Goal: Information Seeking & Learning: Compare options

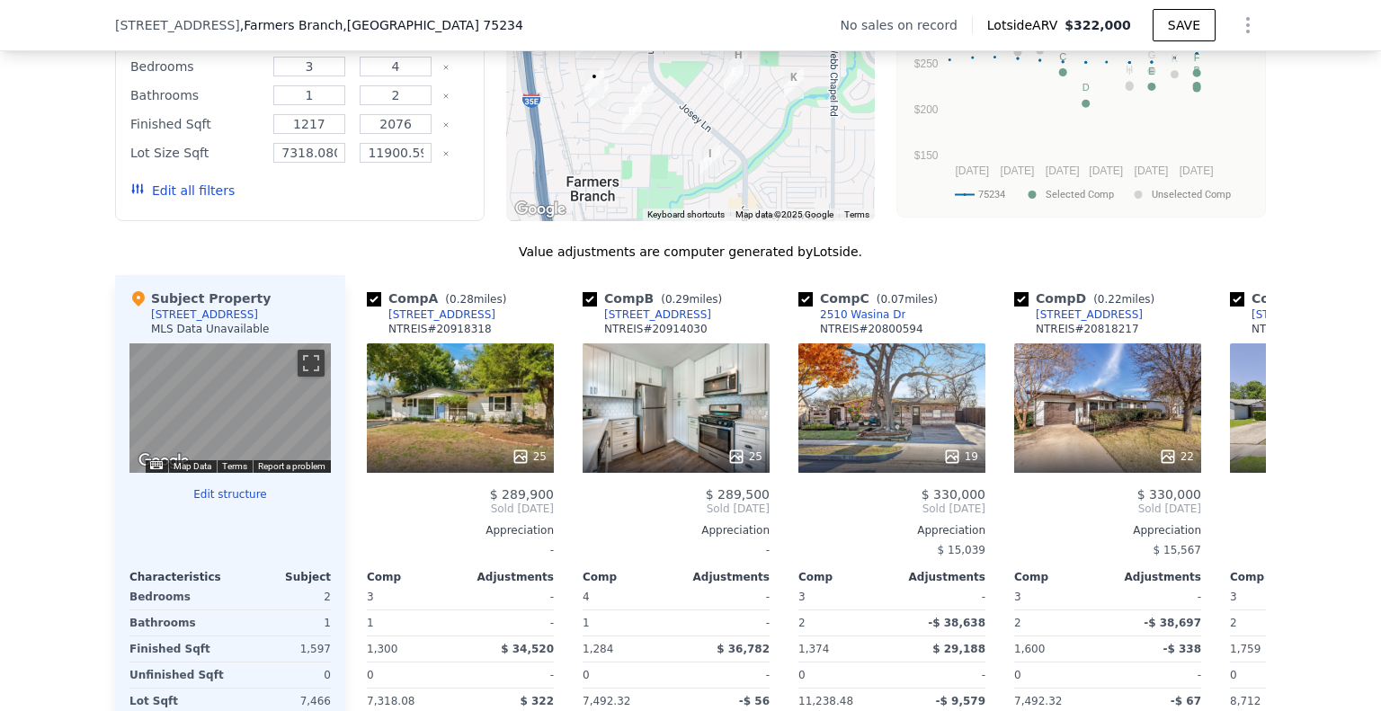
scroll to position [1611, 0]
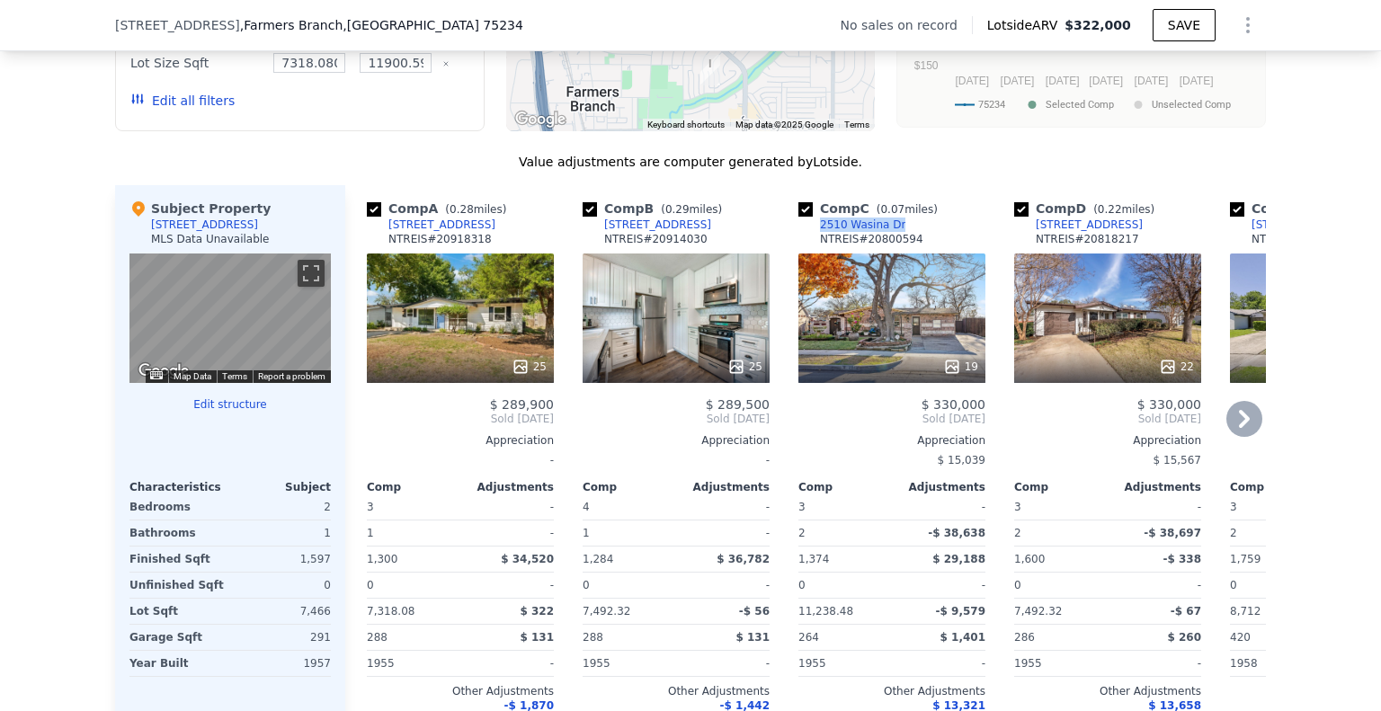
drag, startPoint x: 884, startPoint y: 236, endPoint x: 816, endPoint y: 238, distance: 68.4
click at [816, 238] on div "Comp C ( 0.07 miles) [STREET_ADDRESS] NTREIS # 20800594" at bounding box center [891, 227] width 187 height 54
copy div "2510 Wasina Dr"
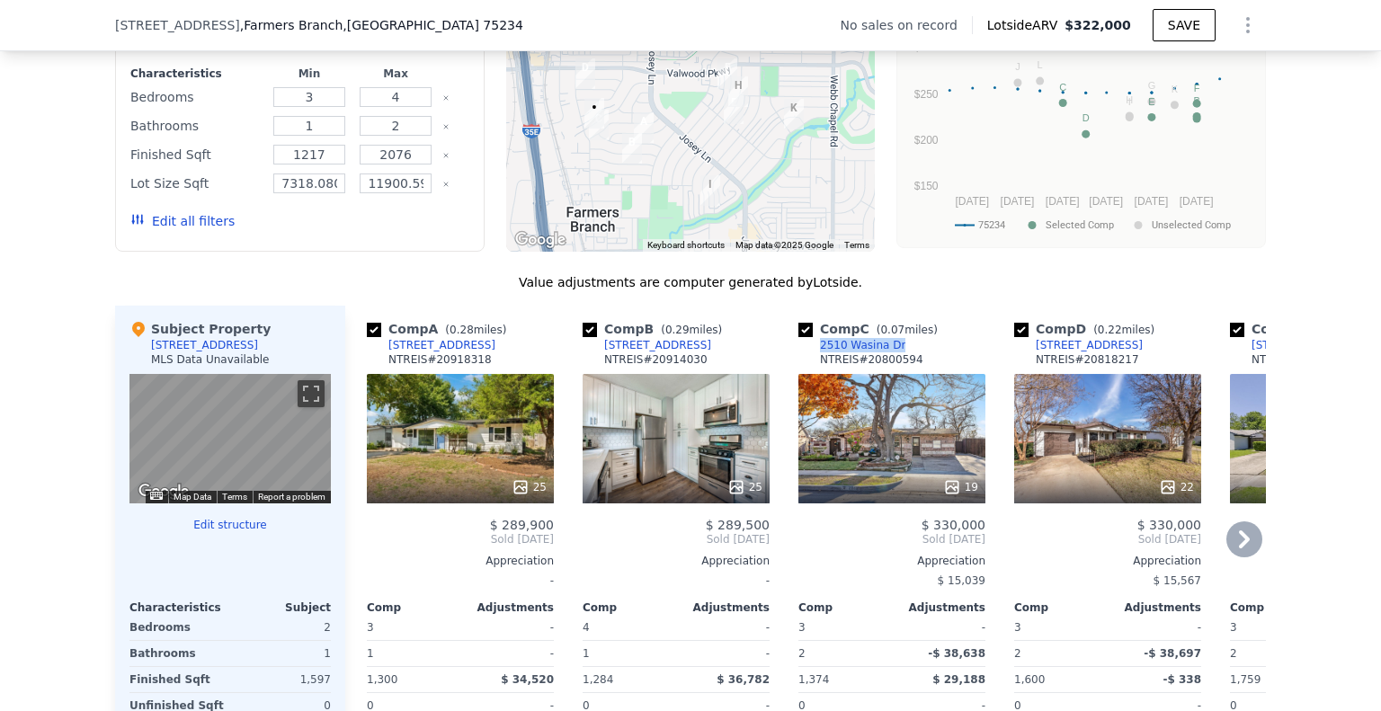
scroll to position [1521, 0]
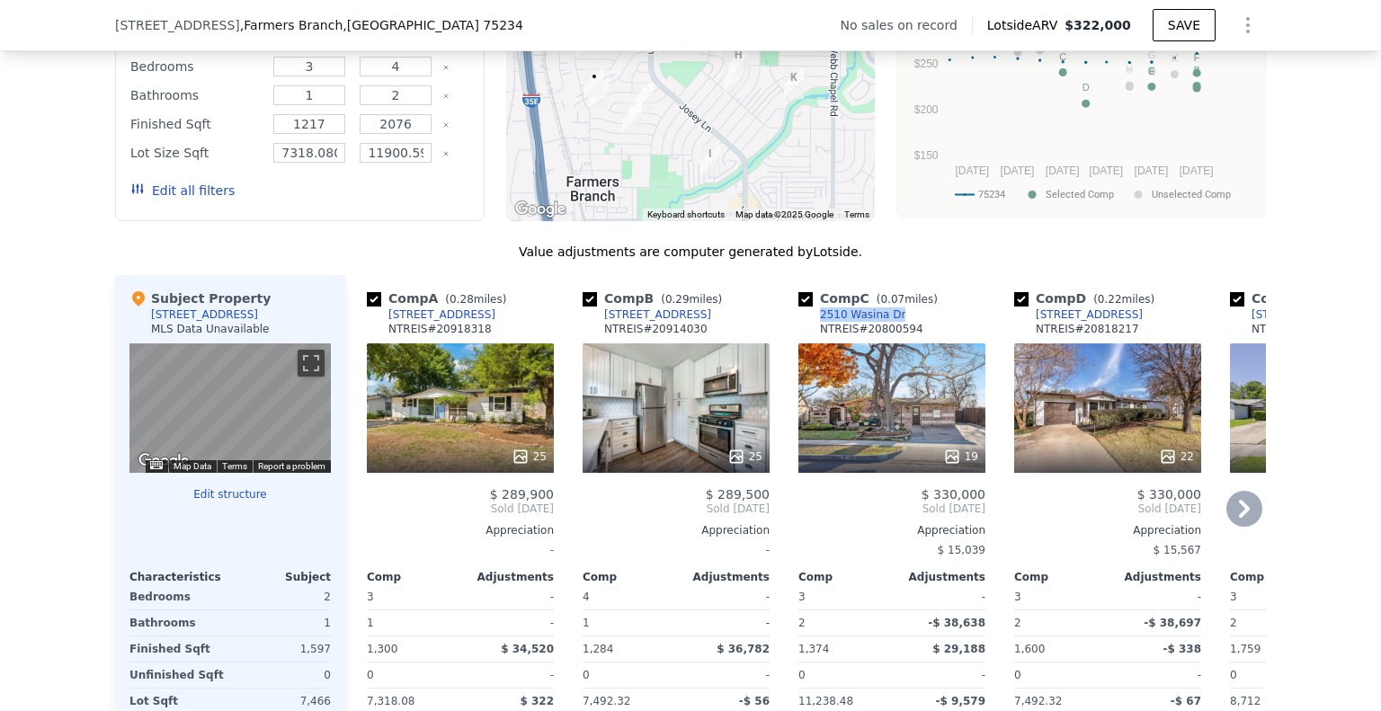
drag, startPoint x: 1126, startPoint y: 326, endPoint x: 1030, endPoint y: 332, distance: 95.5
click at [1030, 332] on div "Comp D ( 0.22 miles) [STREET_ADDRESS] 20818217" at bounding box center [1107, 317] width 187 height 54
copy div "[STREET_ADDRESS]"
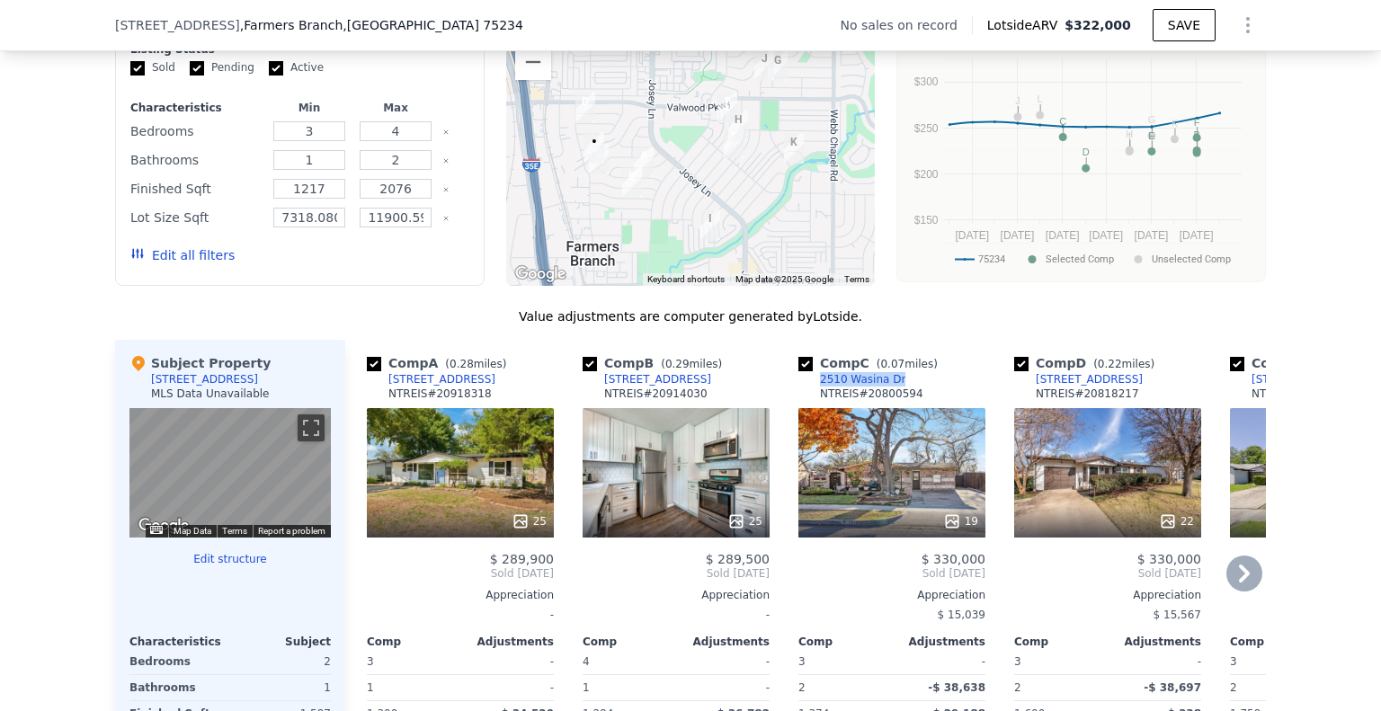
scroll to position [1432, 0]
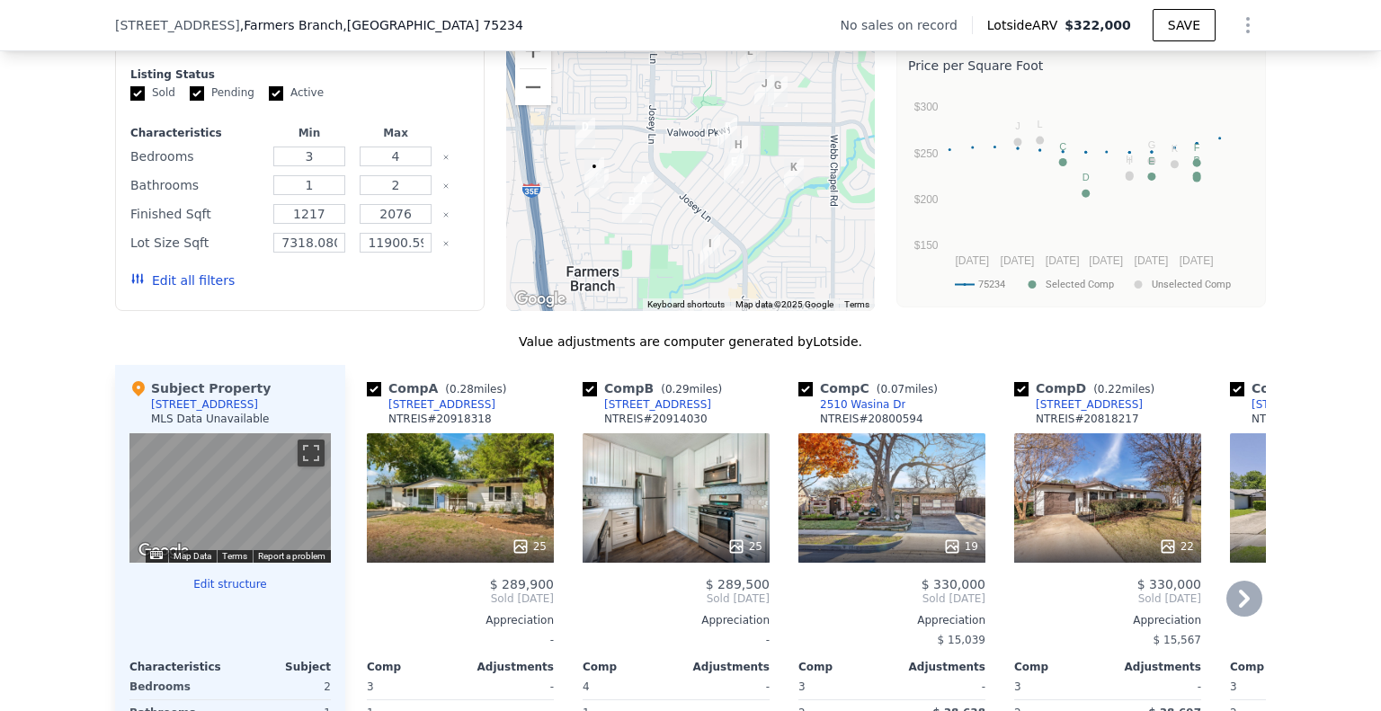
click at [1247, 615] on icon at bounding box center [1244, 599] width 36 height 36
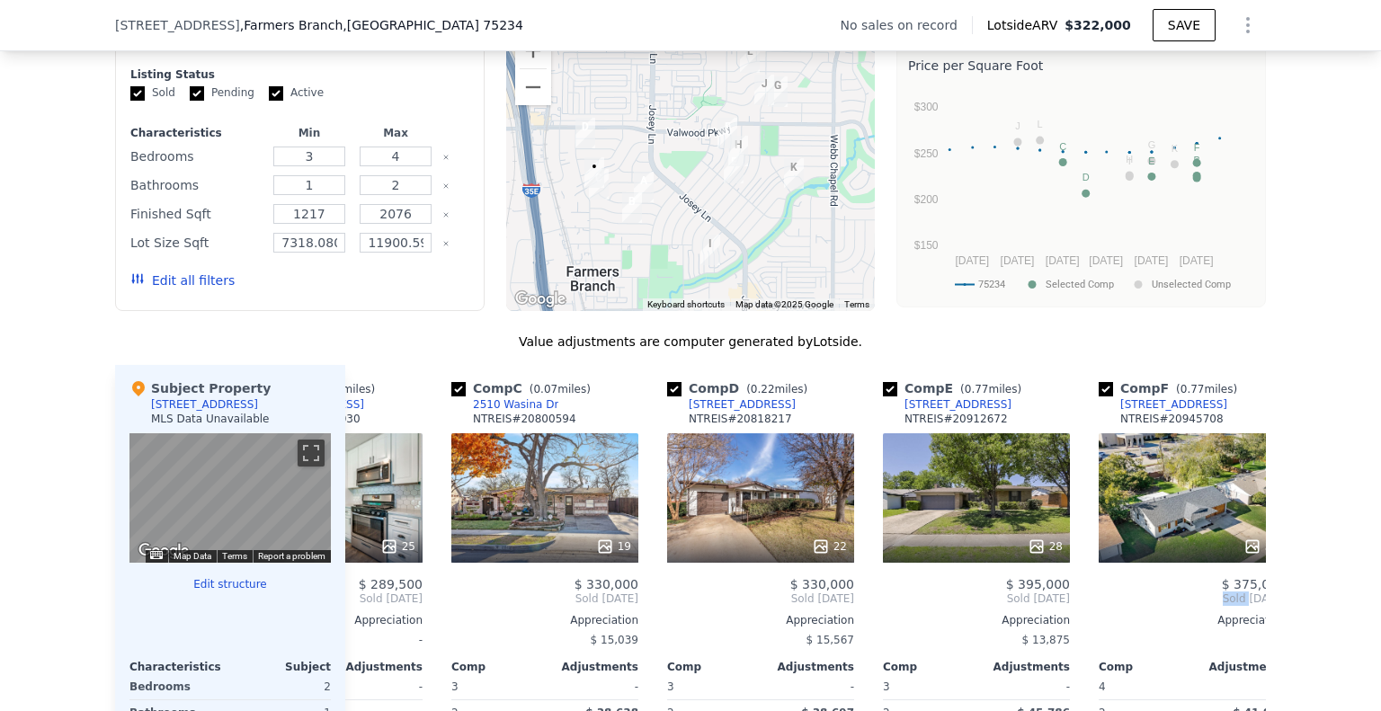
click at [1247, 615] on div "Comp A ( 0.28 miles) [STREET_ADDRESS] 25 $ 289,900 Sold [DATE] Appreciation - C…" at bounding box center [805, 654] width 921 height 578
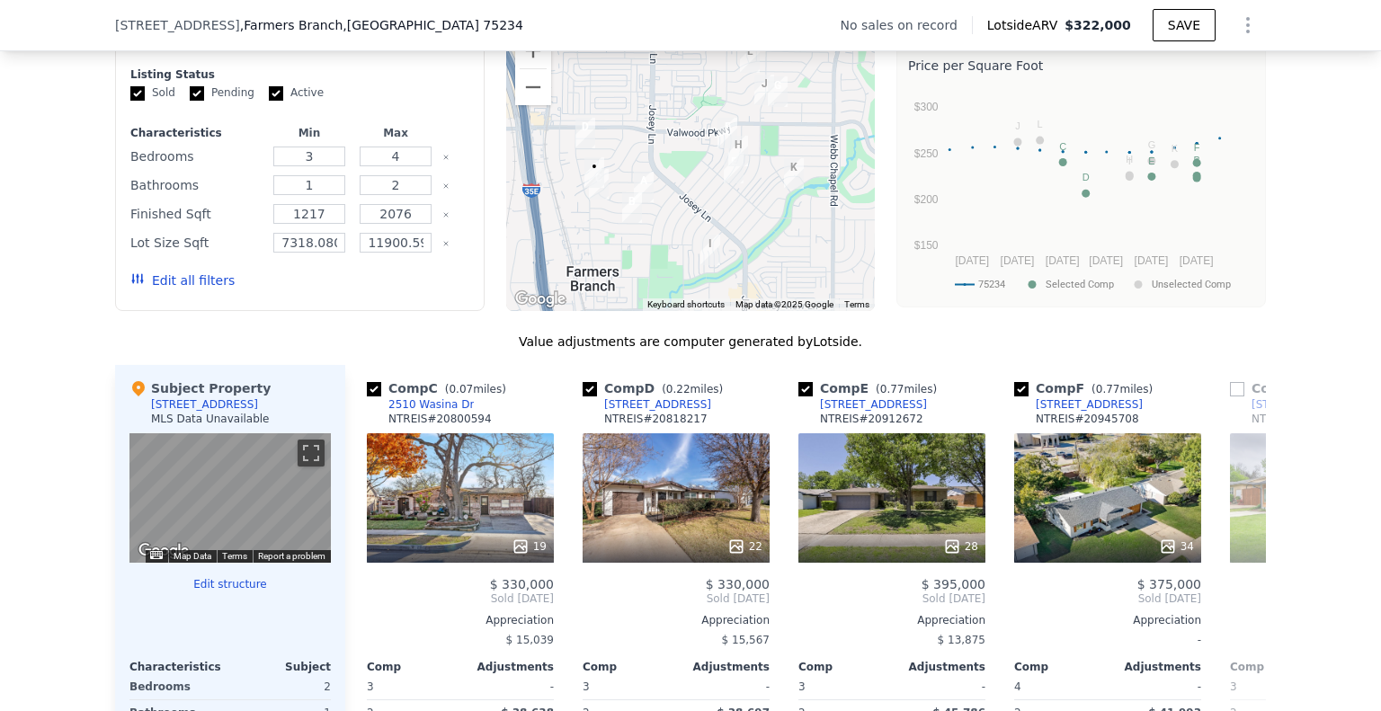
click at [1247, 606] on span "Sold [DATE]" at bounding box center [1323, 599] width 187 height 14
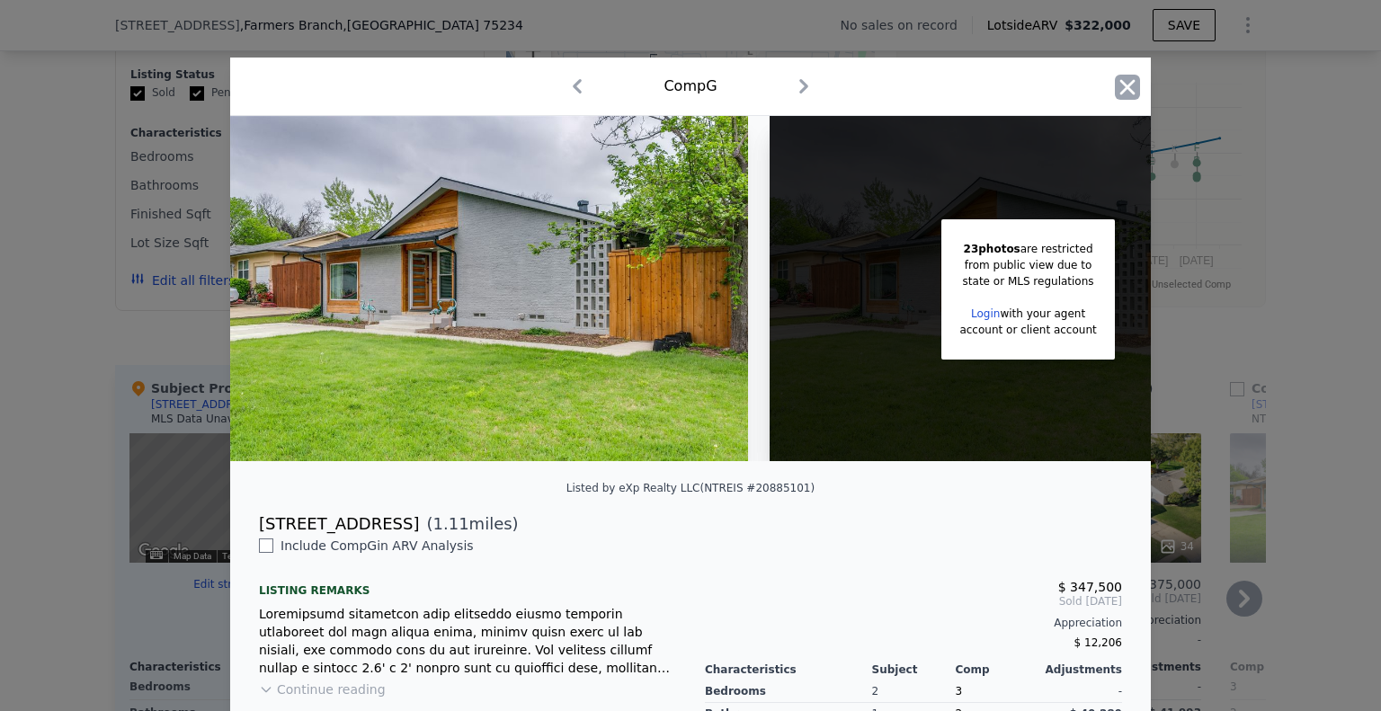
drag, startPoint x: 1234, startPoint y: 637, endPoint x: 1128, endPoint y: 96, distance: 550.6
click at [1128, 96] on icon "button" at bounding box center [1127, 87] width 25 height 25
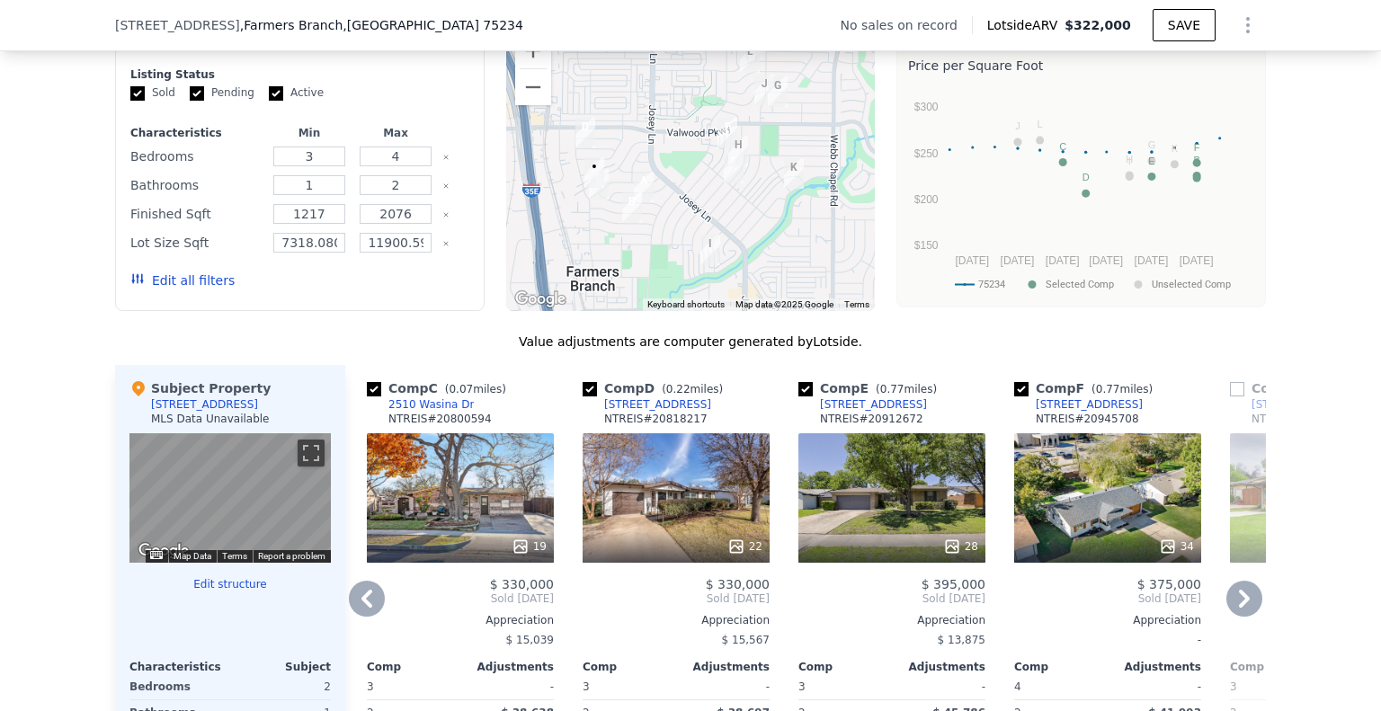
click at [1244, 607] on icon at bounding box center [1244, 599] width 36 height 36
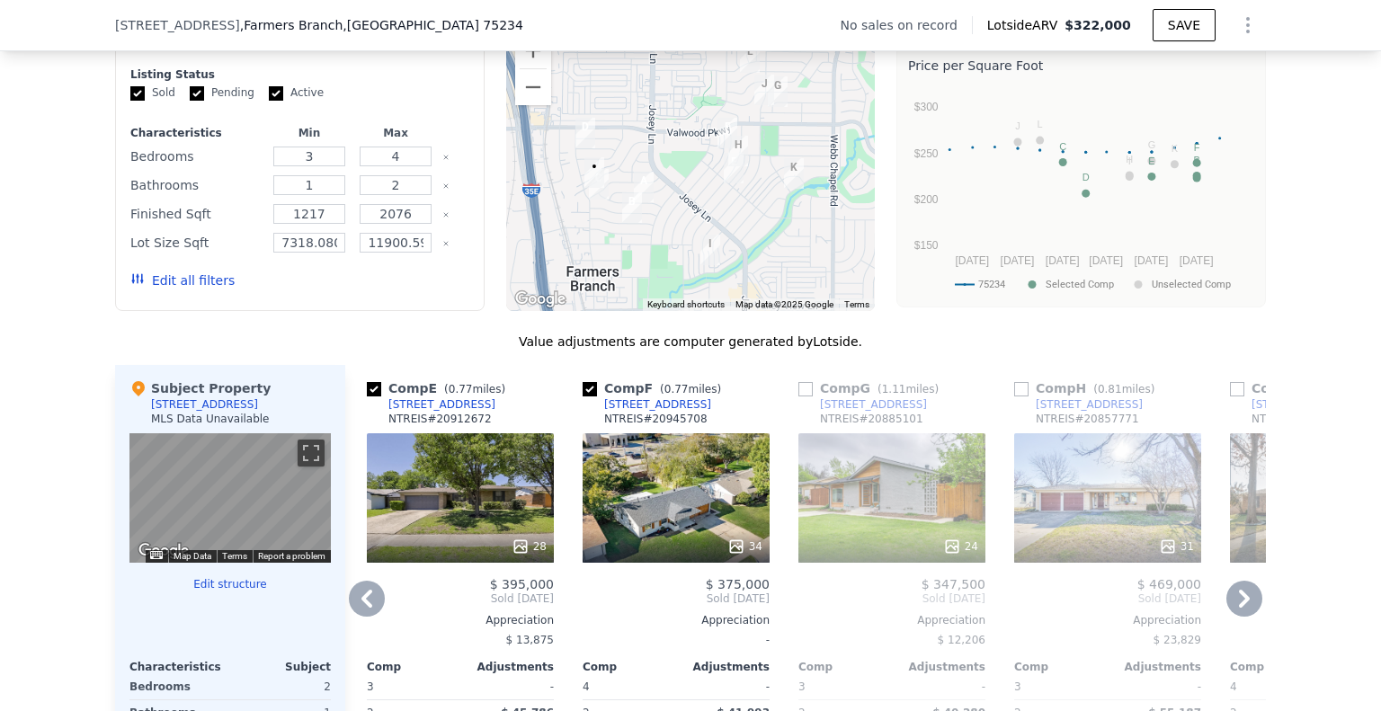
click at [1244, 607] on icon at bounding box center [1244, 599] width 36 height 36
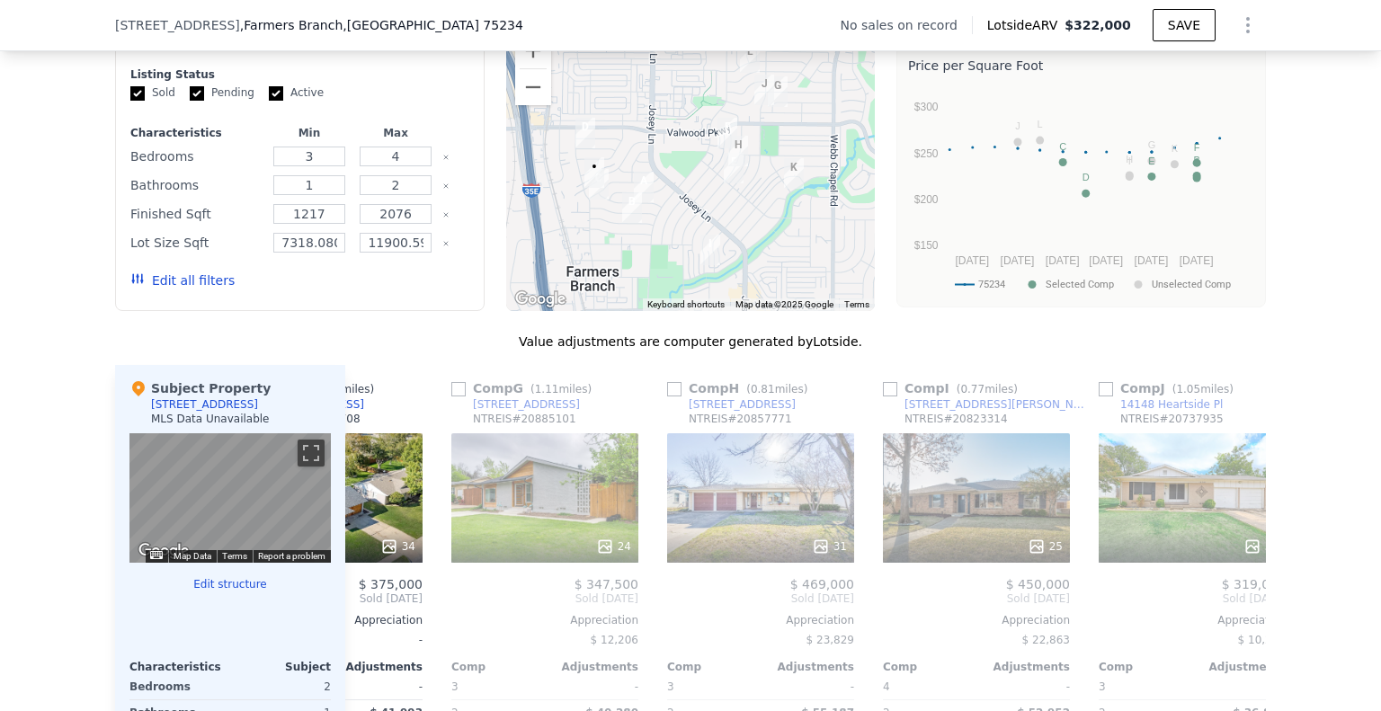
scroll to position [0, 1295]
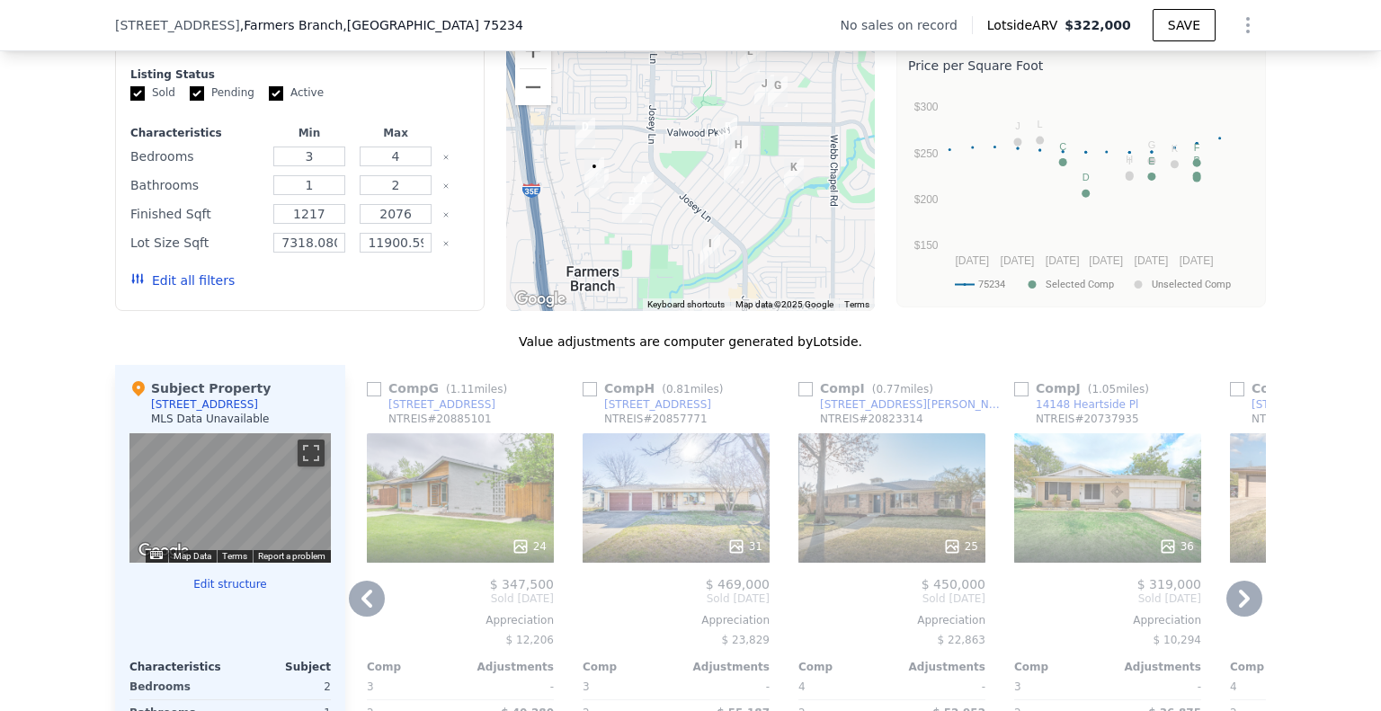
click at [366, 611] on icon at bounding box center [367, 599] width 36 height 36
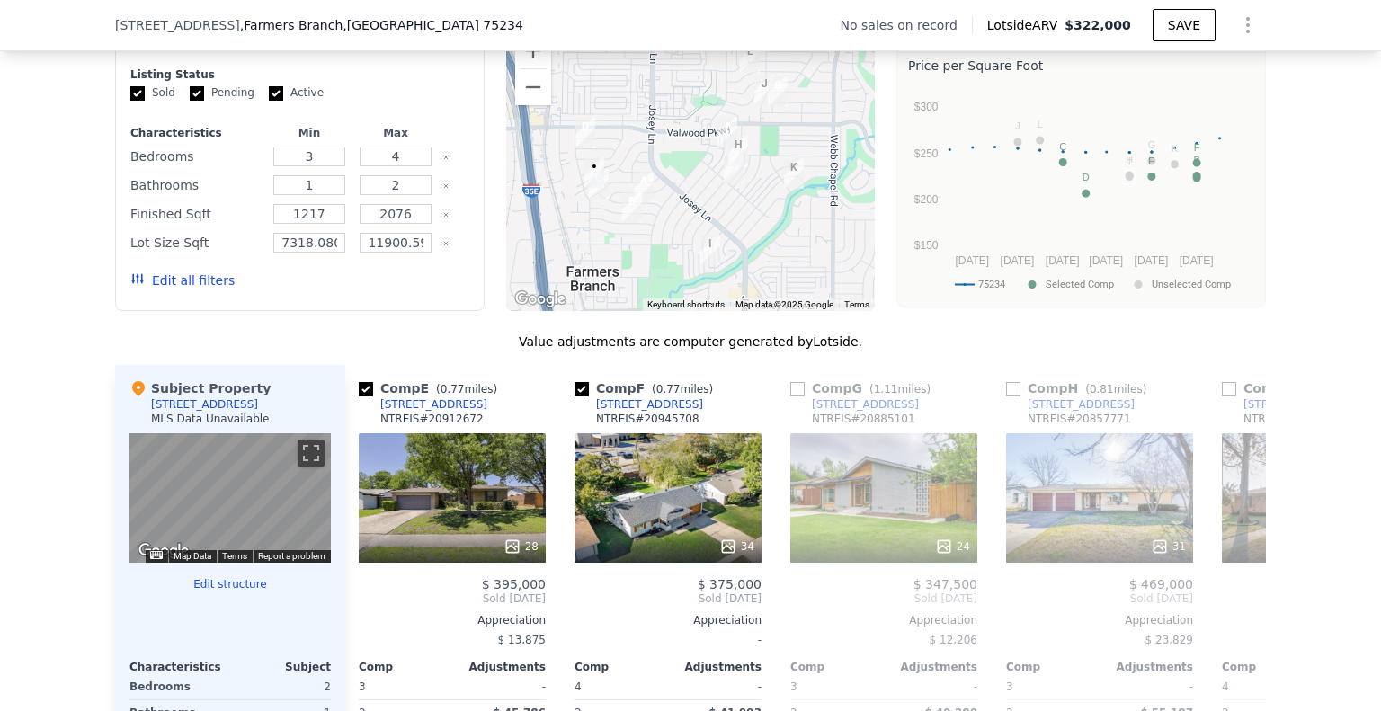
scroll to position [0, 863]
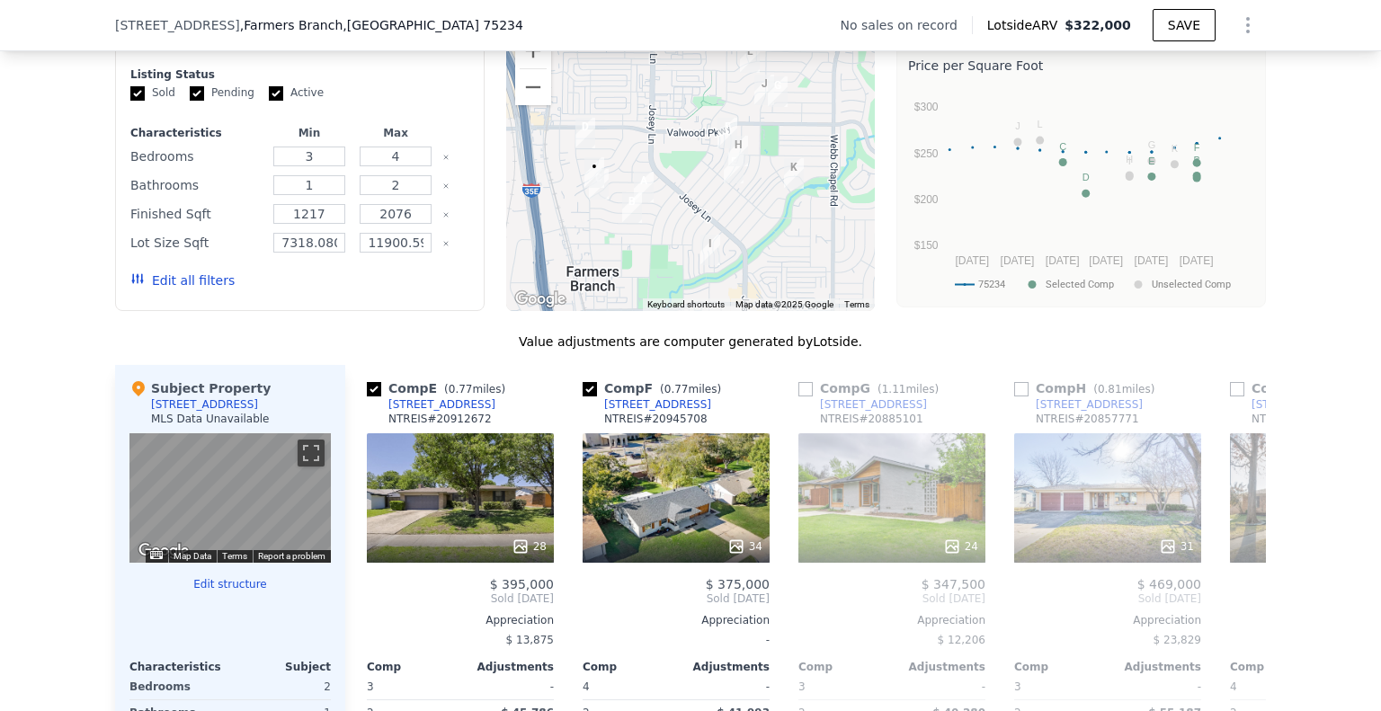
click at [367, 606] on span "Sold [DATE]" at bounding box center [460, 599] width 187 height 14
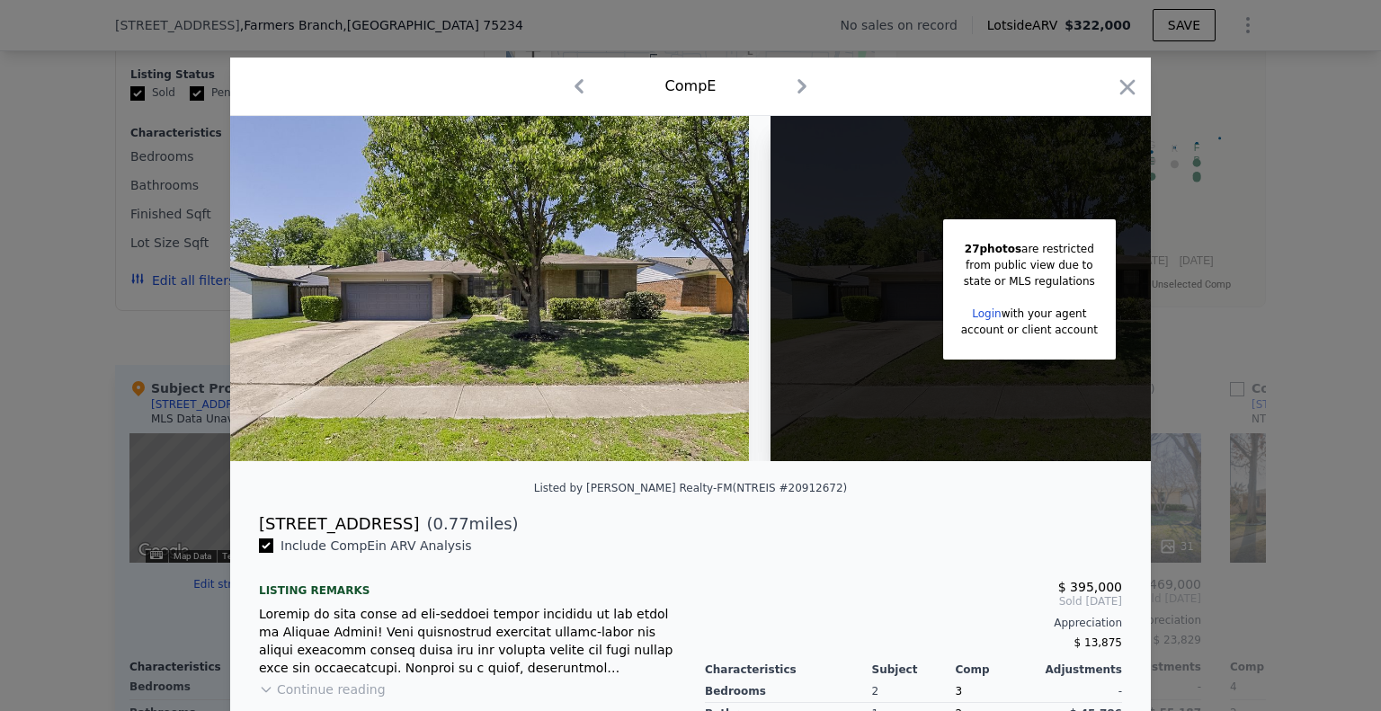
drag, startPoint x: 1125, startPoint y: 89, endPoint x: 1092, endPoint y: 125, distance: 49.0
click at [1124, 89] on icon "button" at bounding box center [1127, 87] width 25 height 25
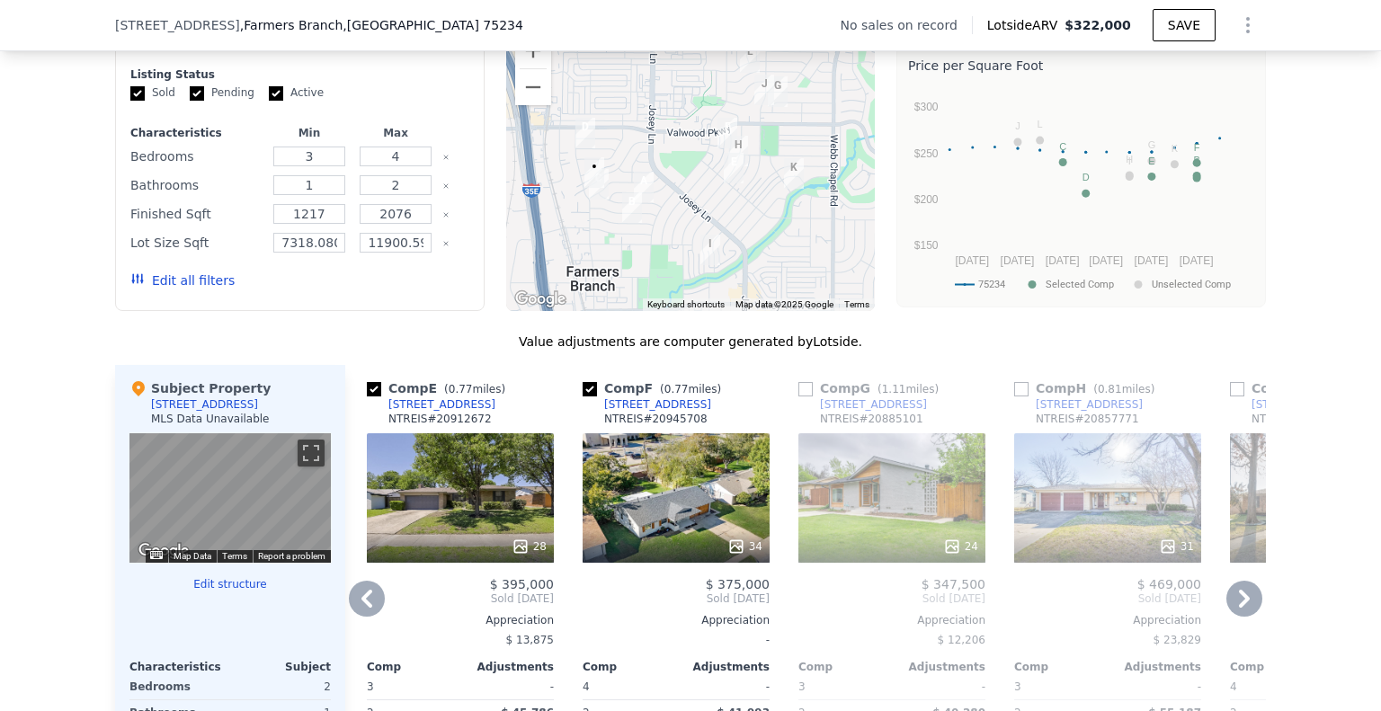
click at [361, 612] on icon at bounding box center [367, 599] width 36 height 36
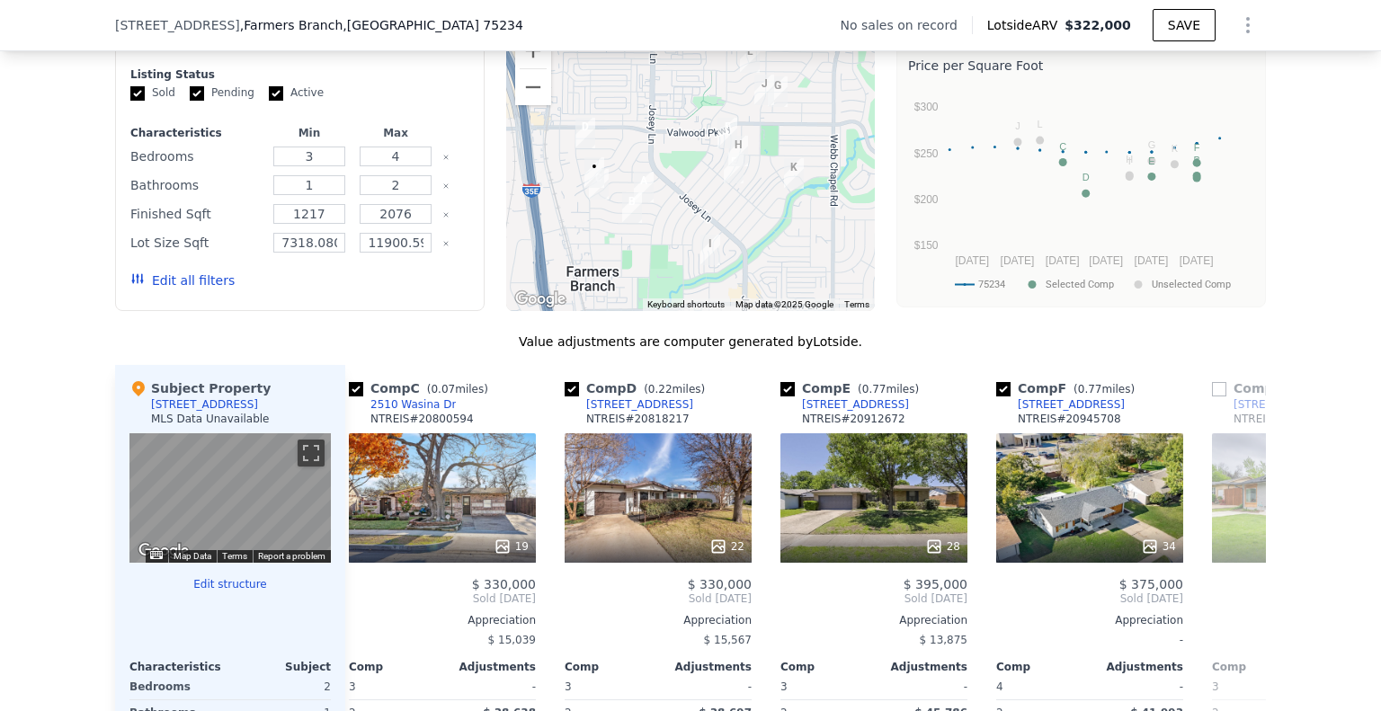
scroll to position [0, 432]
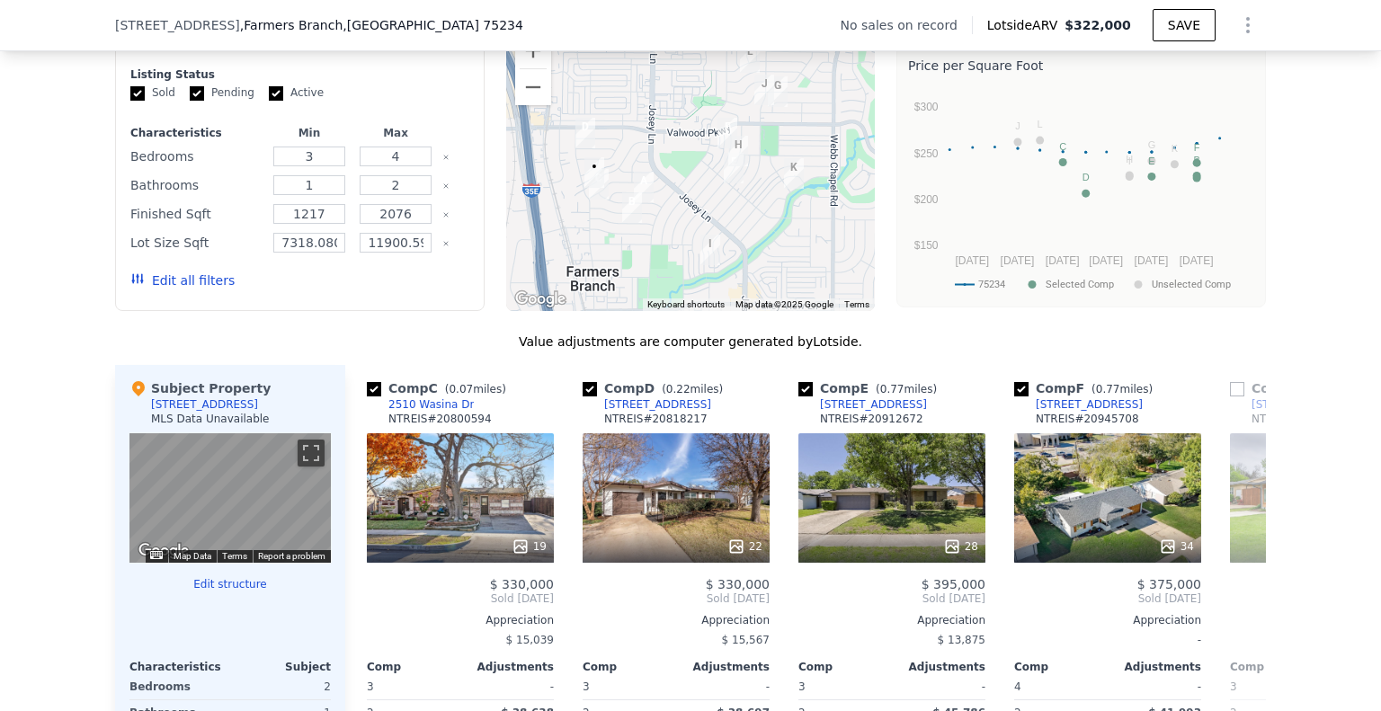
click at [367, 606] on span "Sold [DATE]" at bounding box center [460, 599] width 187 height 14
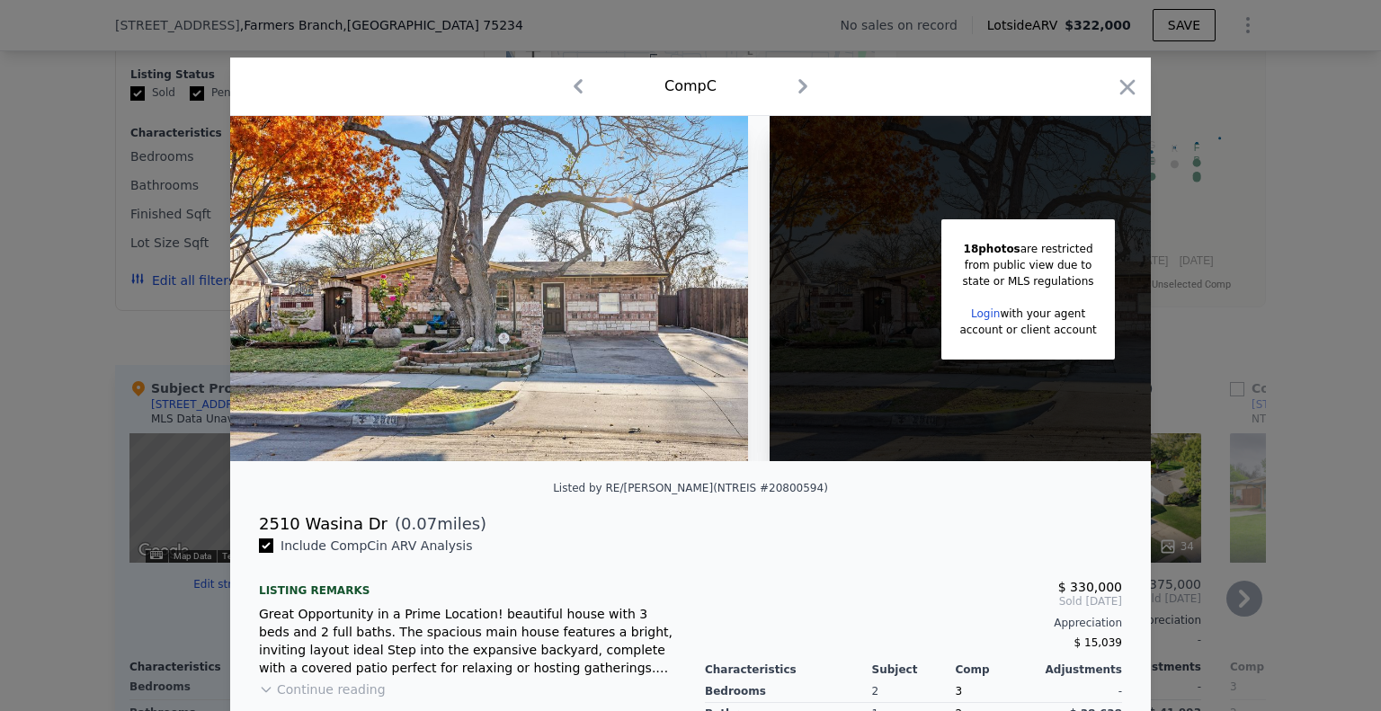
drag, startPoint x: 1129, startPoint y: 78, endPoint x: 1092, endPoint y: 118, distance: 54.7
click at [1129, 80] on icon "button" at bounding box center [1127, 87] width 25 height 25
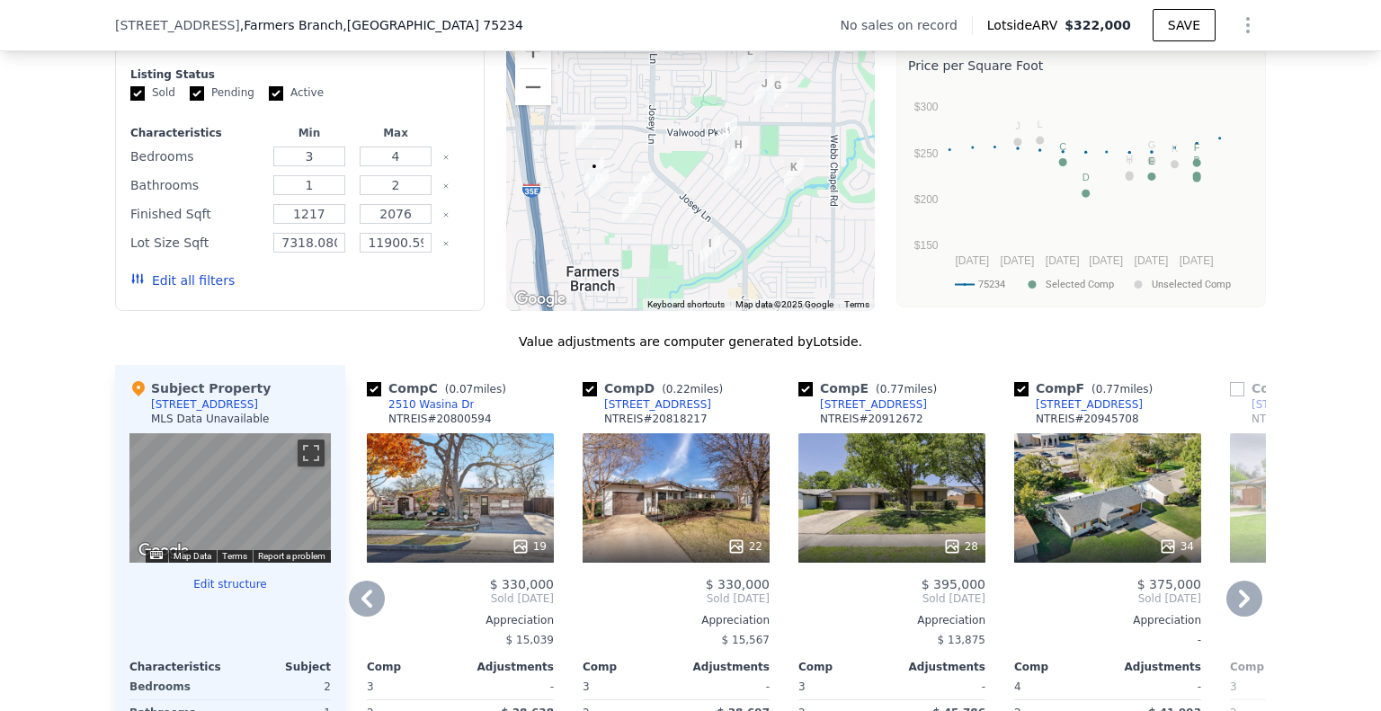
click at [359, 604] on icon at bounding box center [367, 599] width 36 height 36
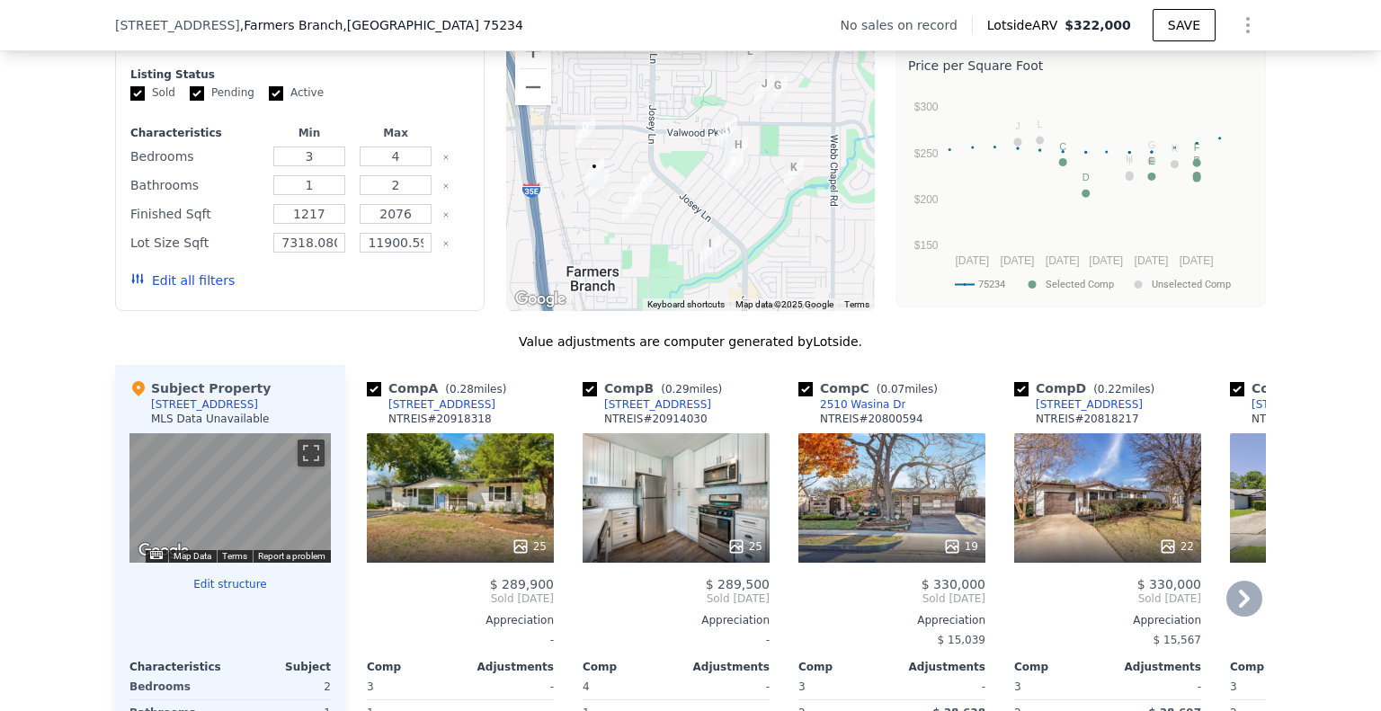
click at [1242, 617] on icon at bounding box center [1244, 599] width 36 height 36
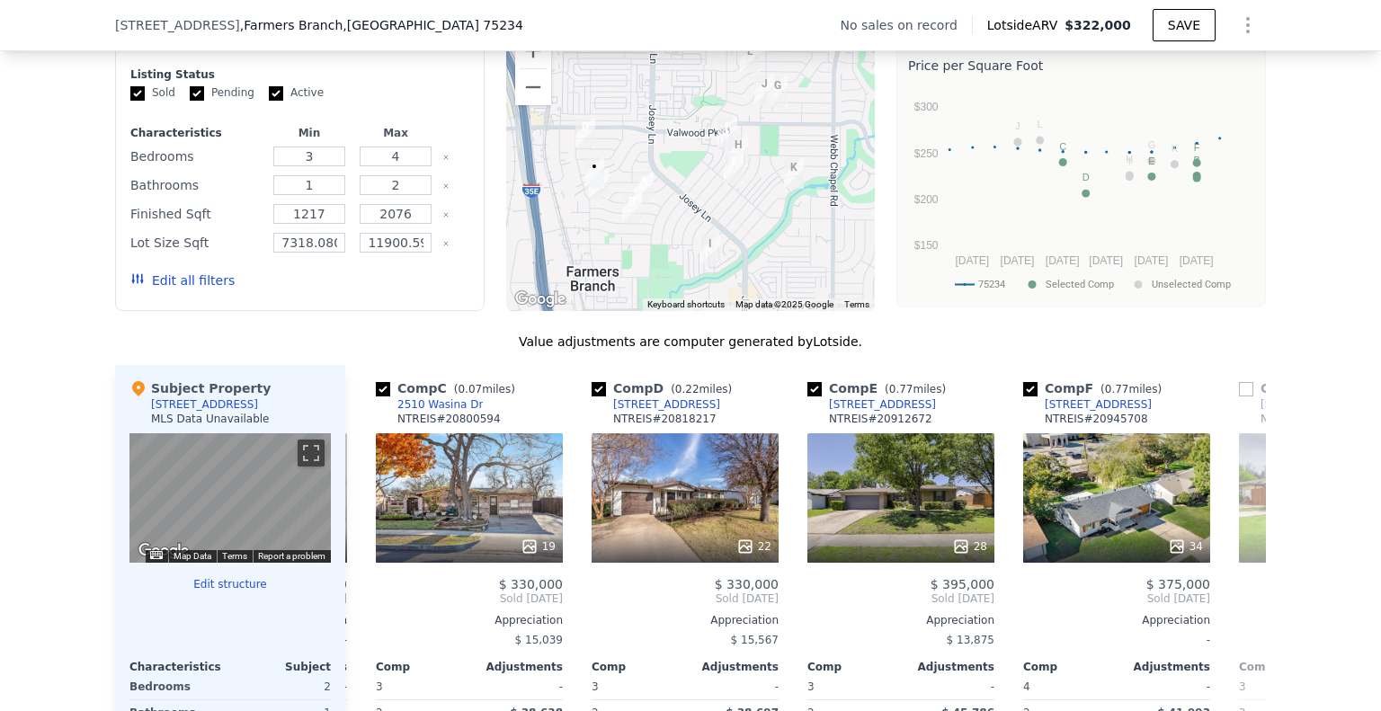
scroll to position [0, 432]
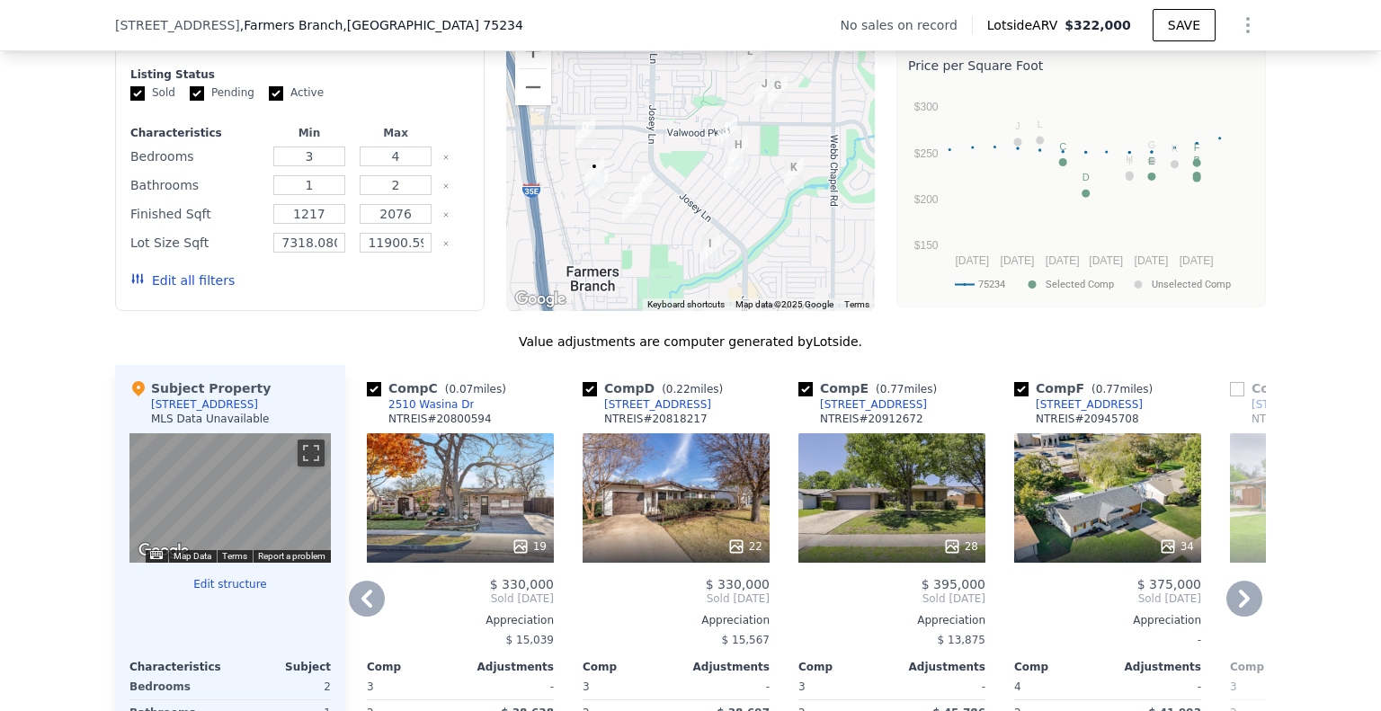
click at [1244, 615] on icon at bounding box center [1244, 599] width 36 height 36
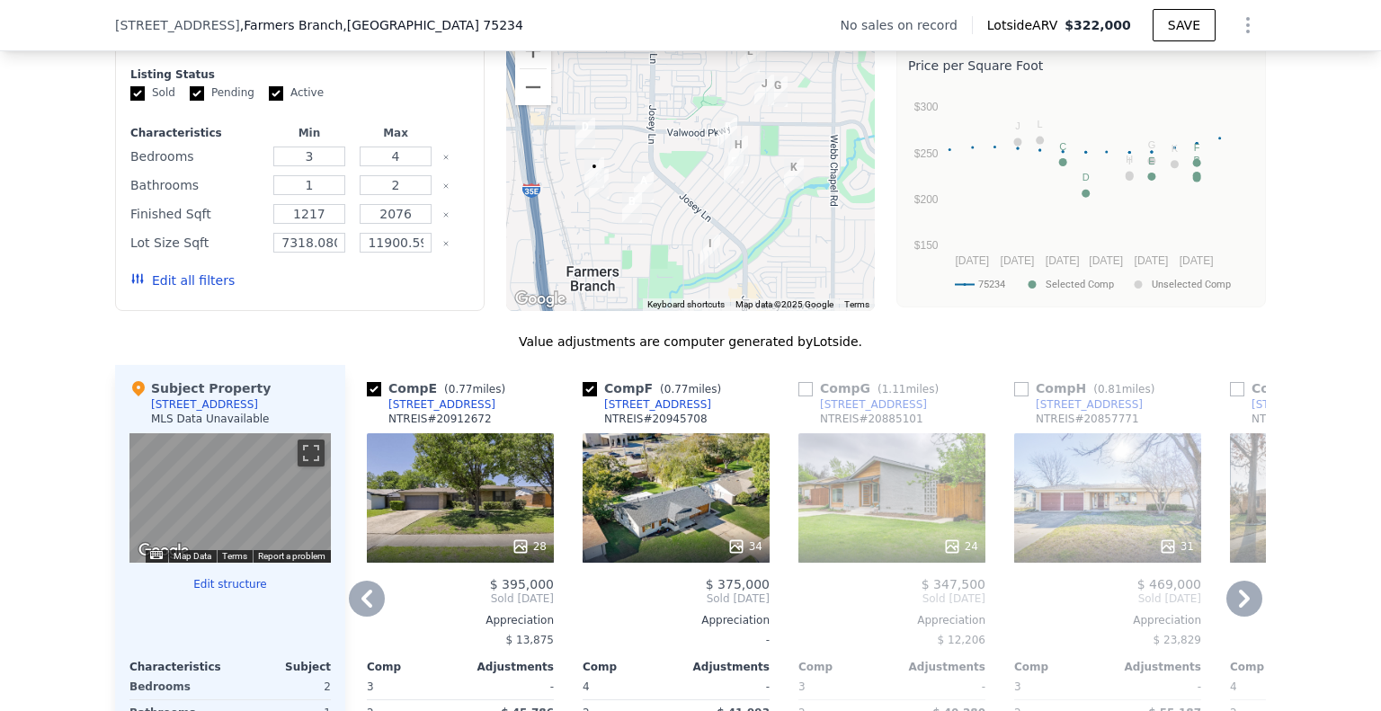
click at [1244, 615] on icon at bounding box center [1244, 599] width 36 height 36
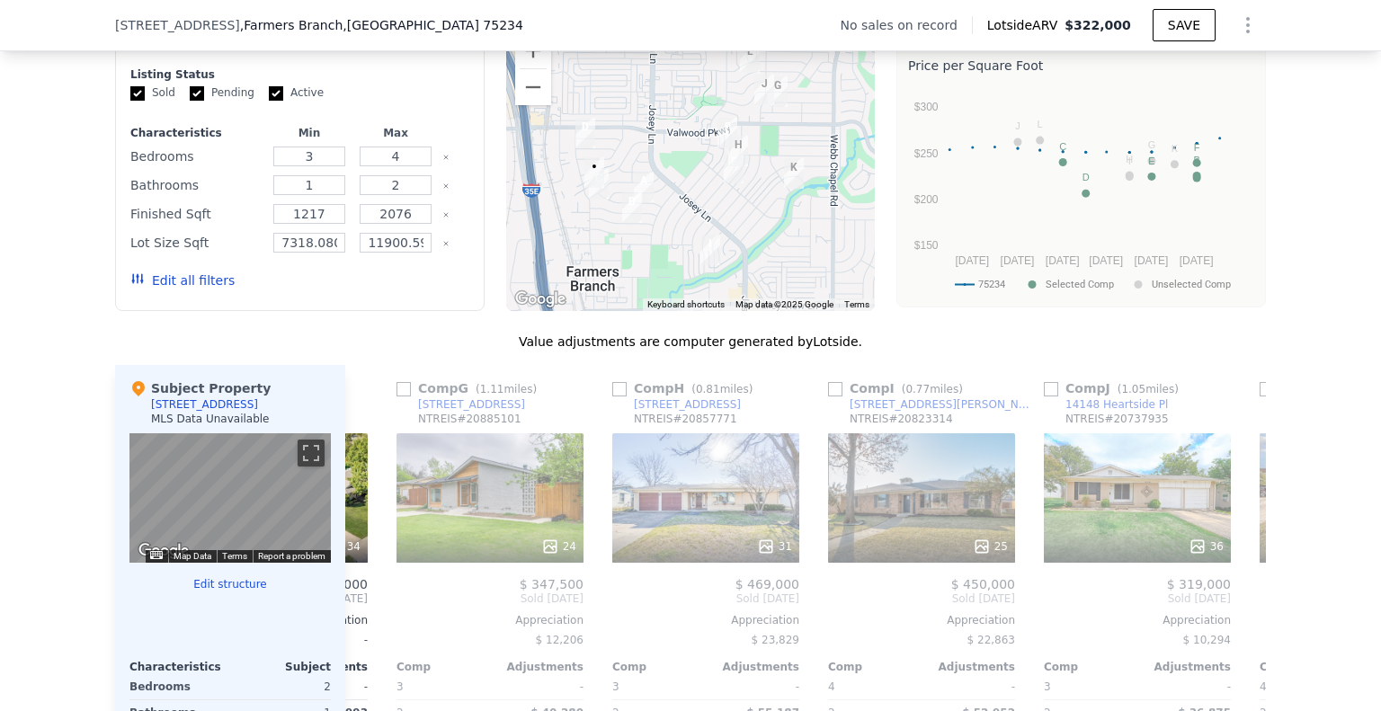
scroll to position [0, 1295]
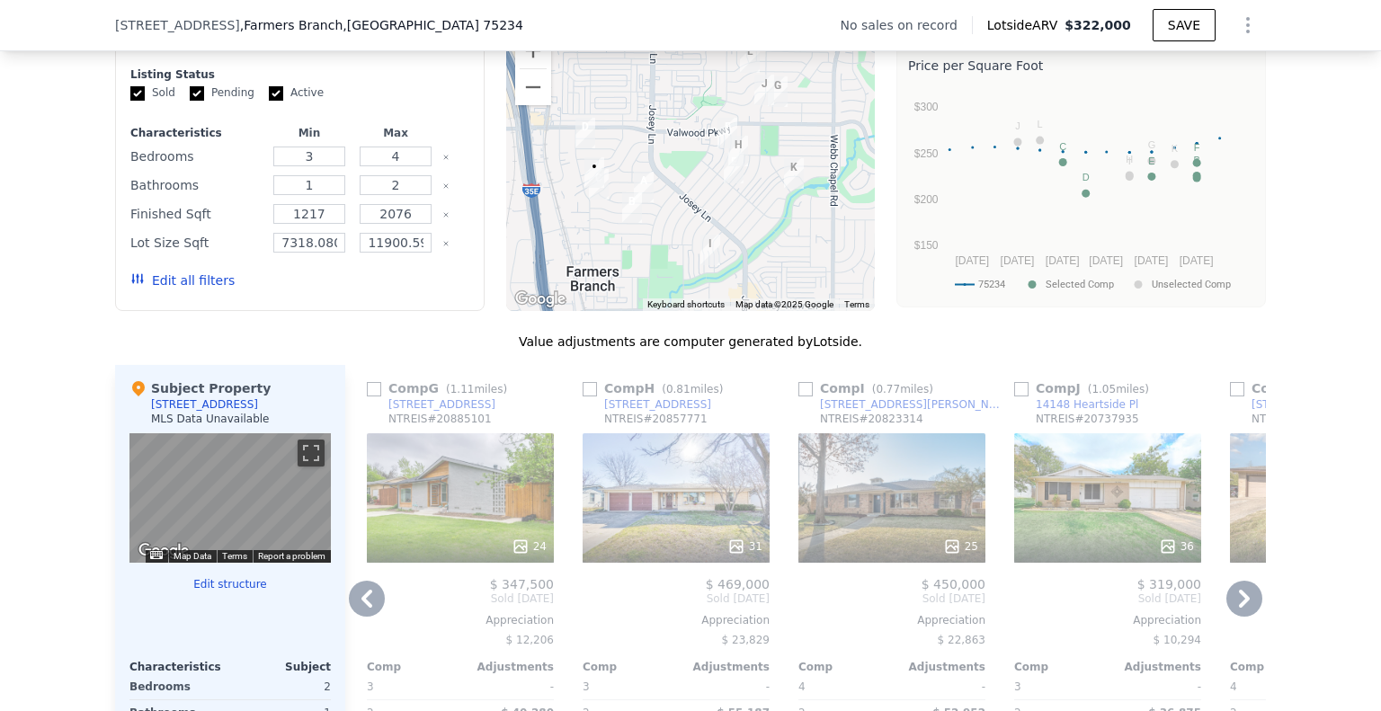
click at [1240, 614] on icon at bounding box center [1244, 599] width 36 height 36
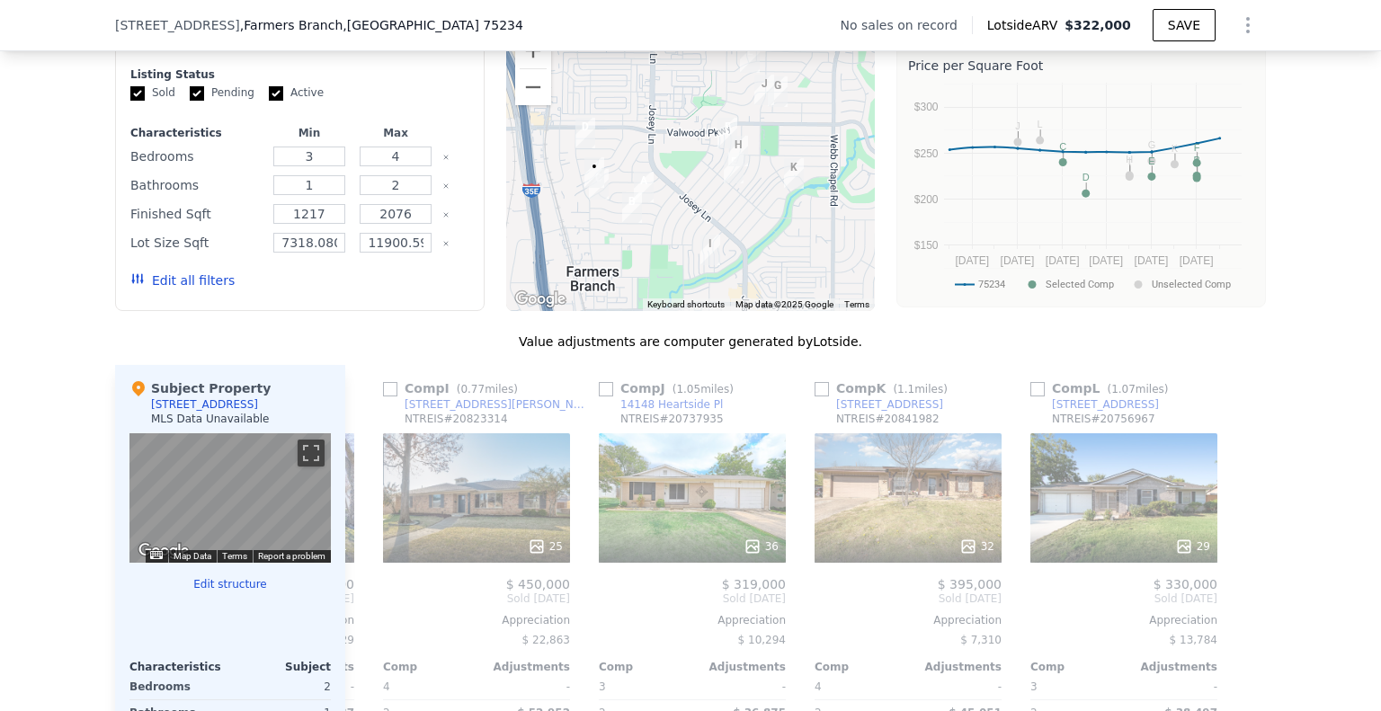
scroll to position [0, 1712]
click at [1240, 616] on div at bounding box center [1251, 654] width 29 height 578
click at [362, 612] on icon at bounding box center [367, 599] width 36 height 36
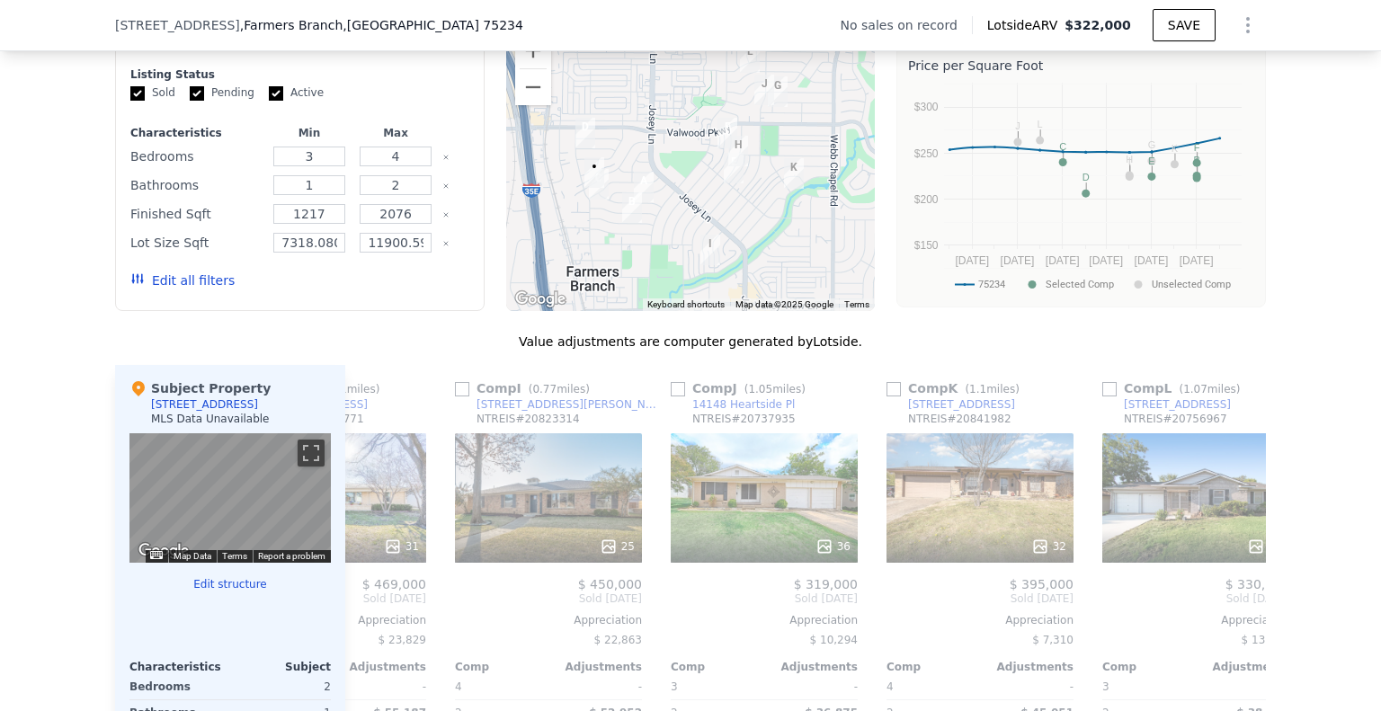
scroll to position [0, 1280]
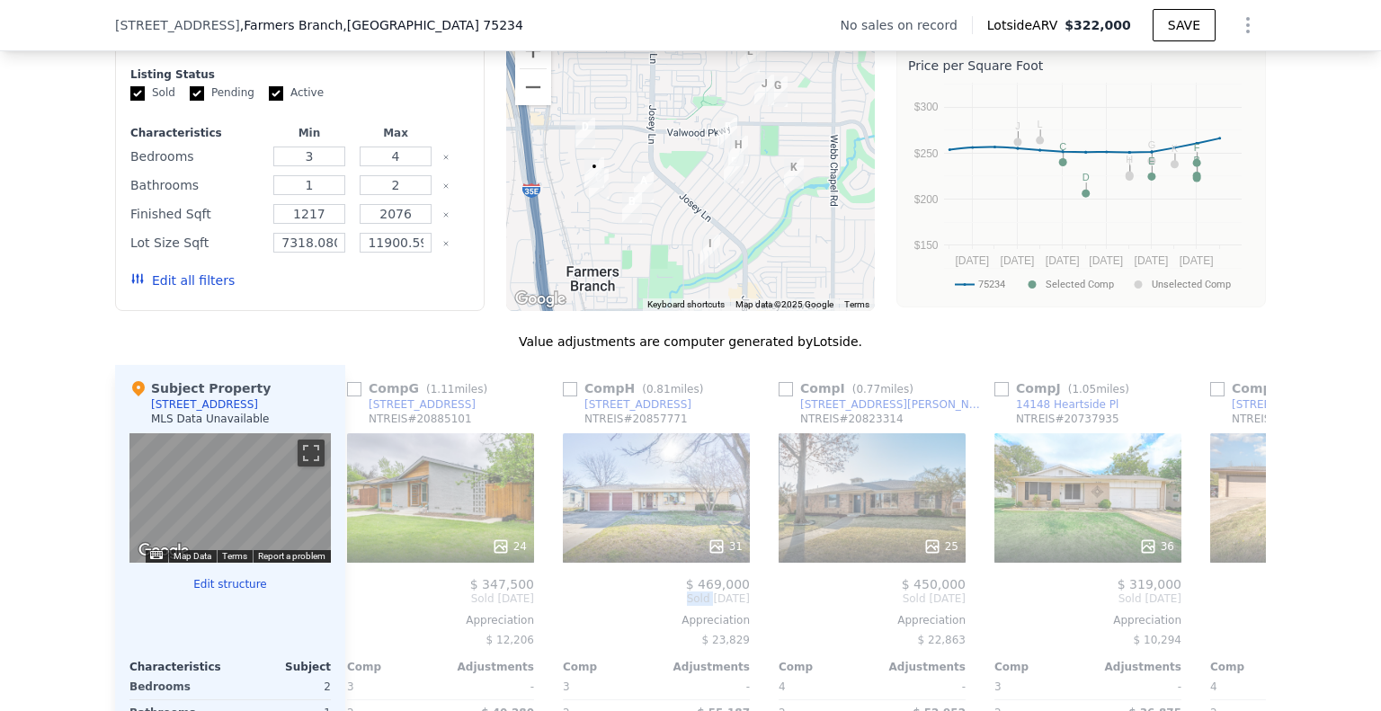
click at [362, 612] on div "Comp A ( 0.28 miles) [STREET_ADDRESS] 25 $ 289,900 Sold [DATE] Appreciation - C…" at bounding box center [805, 654] width 921 height 578
